Goal: Information Seeking & Learning: Understand process/instructions

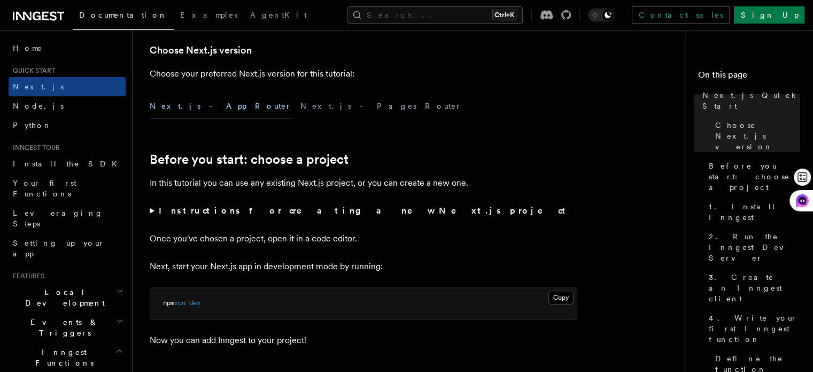
scroll to position [321, 0]
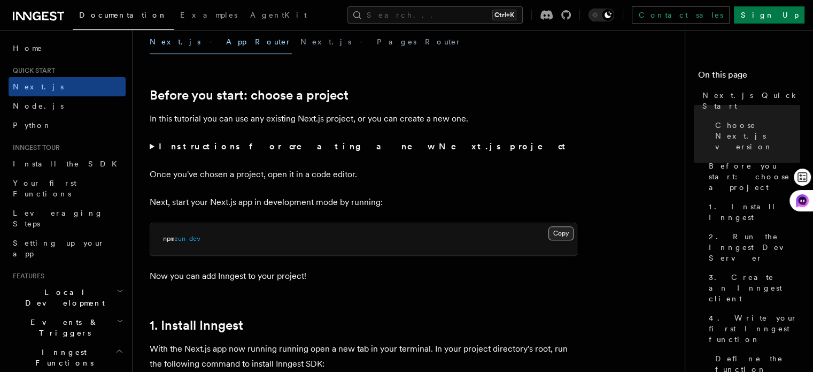
click at [558, 229] on button "Copy Copied" at bounding box center [561, 233] width 25 height 14
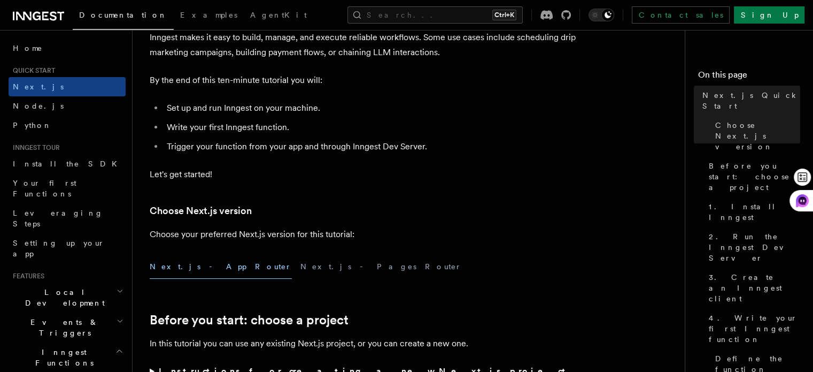
scroll to position [214, 0]
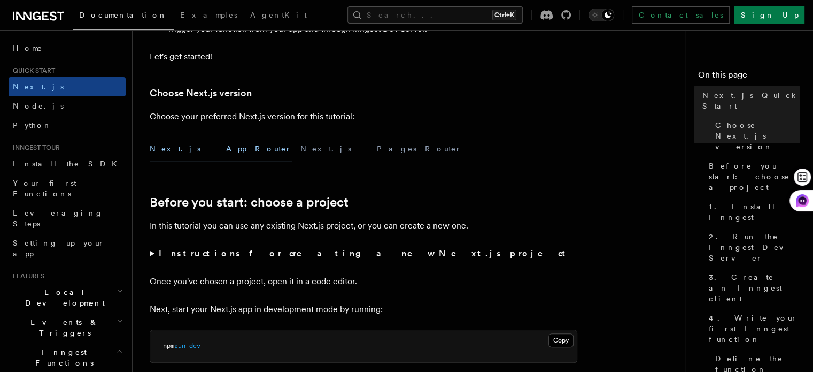
click at [192, 150] on button "Next.js - App Router" at bounding box center [221, 149] width 142 height 24
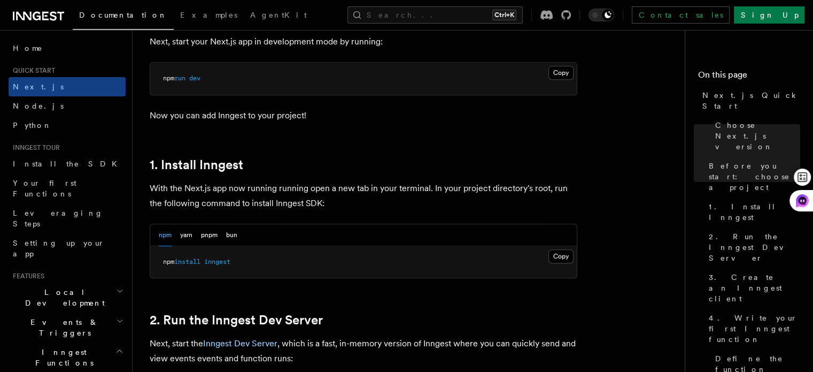
scroll to position [535, 0]
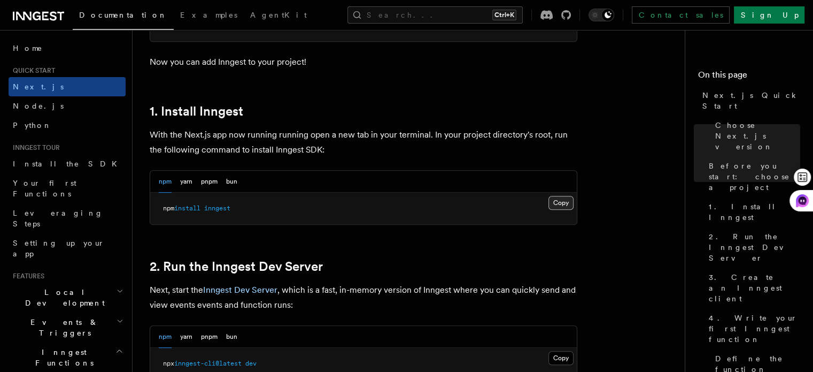
click at [559, 202] on button "Copy Copied" at bounding box center [561, 203] width 25 height 14
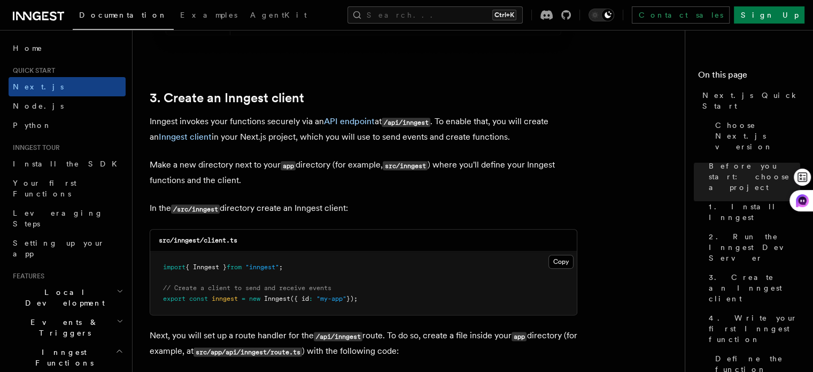
scroll to position [1230, 0]
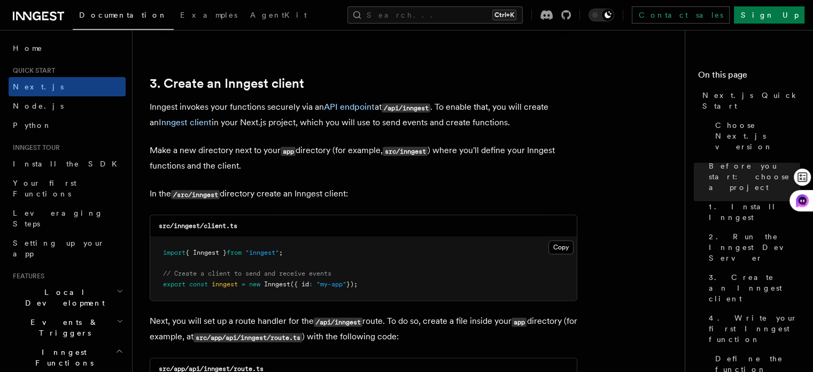
click at [197, 195] on code "/src/inngest" at bounding box center [195, 194] width 49 height 9
drag, startPoint x: 194, startPoint y: 193, endPoint x: 220, endPoint y: 196, distance: 26.4
click at [220, 196] on code "/src/inngest" at bounding box center [195, 194] width 49 height 9
copy code "inngest"
drag, startPoint x: 205, startPoint y: 225, endPoint x: 242, endPoint y: 227, distance: 36.9
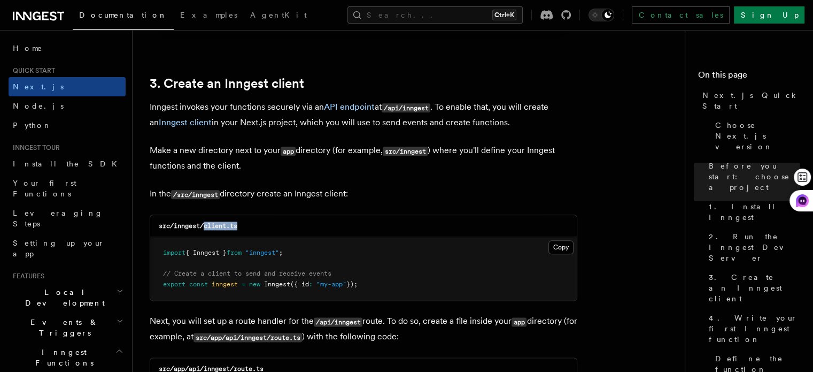
click at [242, 227] on div "src/inngest/client.ts" at bounding box center [363, 226] width 427 height 22
copy code "client.ts"
click at [566, 248] on button "Copy Copied" at bounding box center [561, 247] width 25 height 14
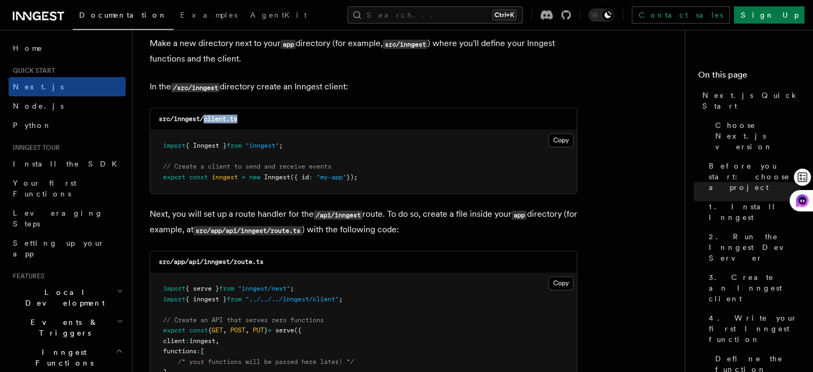
scroll to position [1390, 0]
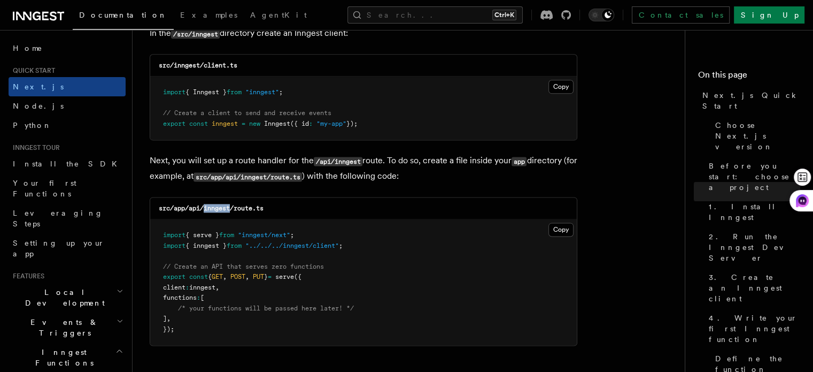
drag, startPoint x: 205, startPoint y: 208, endPoint x: 231, endPoint y: 211, distance: 26.4
click at [231, 211] on code "src/app/api/inngest/route.ts" at bounding box center [211, 207] width 105 height 7
copy code "inngest"
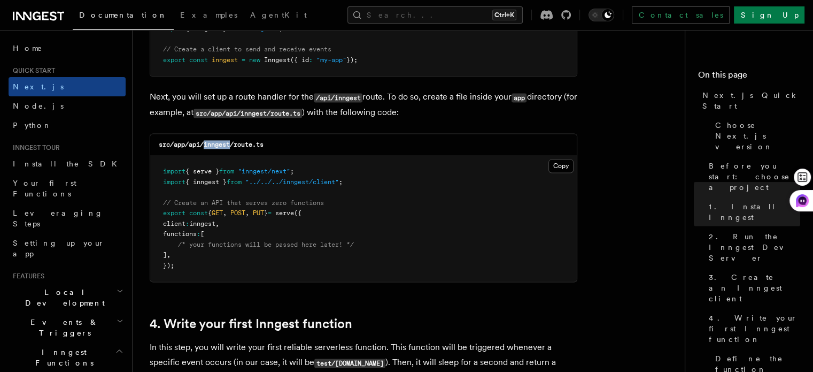
scroll to position [1444, 0]
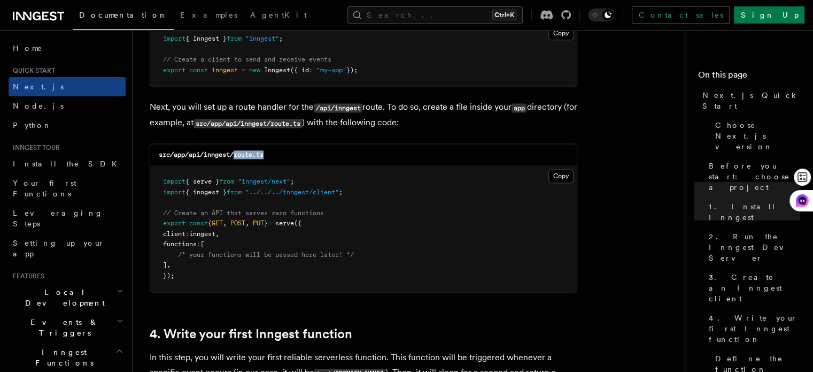
drag, startPoint x: 236, startPoint y: 156, endPoint x: 268, endPoint y: 159, distance: 32.8
click at [268, 159] on div "src/app/api/inngest/route.ts" at bounding box center [363, 155] width 427 height 22
copy code "route.ts"
click at [558, 178] on button "Copy Copied" at bounding box center [561, 176] width 25 height 14
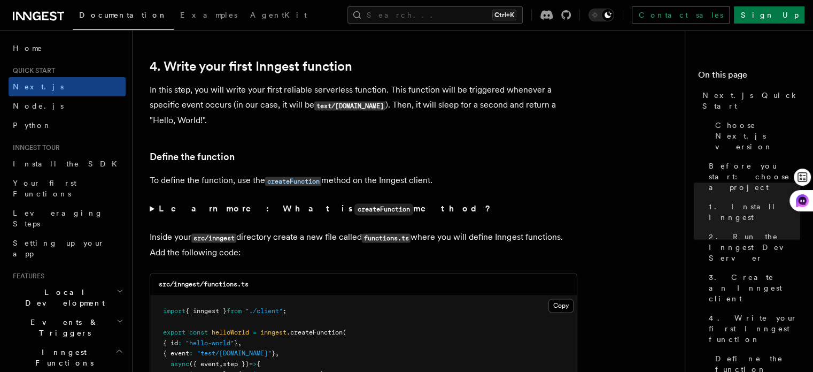
scroll to position [1765, 0]
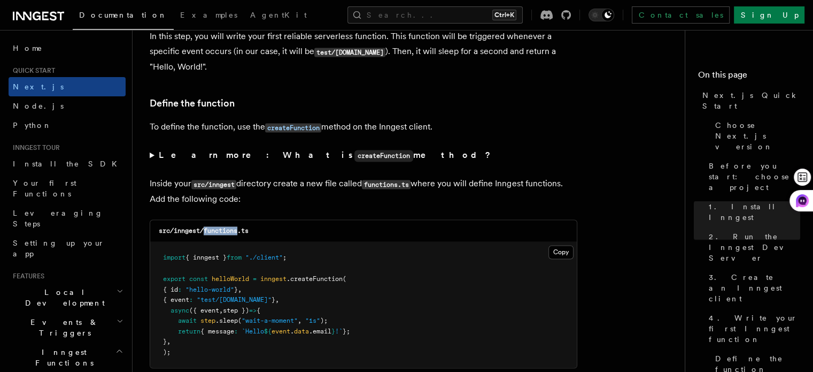
drag, startPoint x: 206, startPoint y: 232, endPoint x: 237, endPoint y: 232, distance: 31.5
click at [240, 234] on code "src/inngest/functions.ts" at bounding box center [204, 230] width 90 height 7
copy code "functions"
click at [557, 256] on button "Copy Copied" at bounding box center [561, 252] width 25 height 14
